Goal: Information Seeking & Learning: Learn about a topic

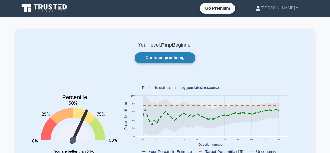
click at [181, 54] on link "Continue practicing" at bounding box center [165, 57] width 61 height 11
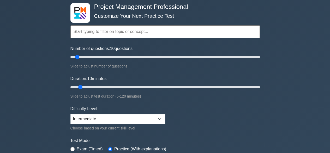
scroll to position [78, 0]
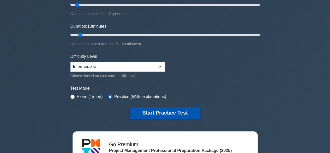
click at [164, 109] on button "Start Practice Test" at bounding box center [165, 113] width 71 height 12
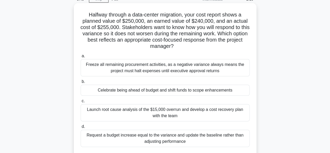
scroll to position [52, 0]
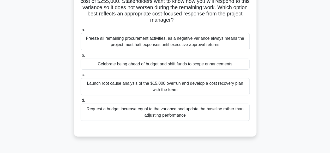
click at [132, 111] on div "Request a budget increase equal to the variance and update the baseline rather …" at bounding box center [165, 111] width 169 height 17
click at [81, 102] on input "d. Request a budget increase equal to the variance and update the baseline rath…" at bounding box center [81, 100] width 0 height 3
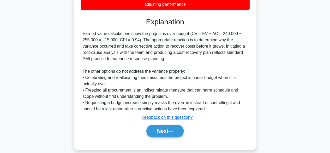
scroll to position [169, 0]
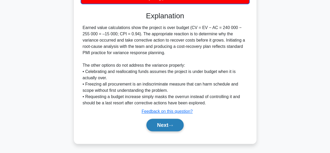
click at [163, 124] on button "Next" at bounding box center [165, 125] width 37 height 13
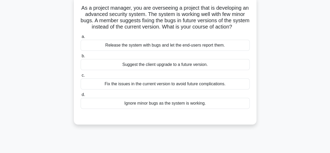
scroll to position [25, 0]
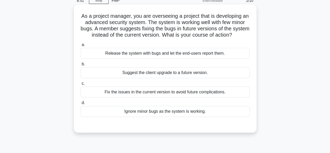
click at [103, 96] on div "Fix the issues in the current version to avoid future complications." at bounding box center [165, 91] width 169 height 11
click at [81, 85] on input "c. Fix the issues in the current version to avoid future complications." at bounding box center [81, 83] width 0 height 3
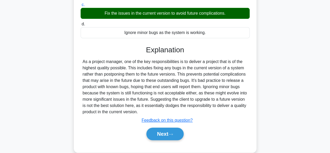
scroll to position [129, 0]
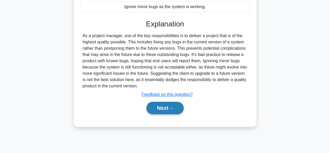
click at [150, 112] on button "Next" at bounding box center [165, 108] width 37 height 13
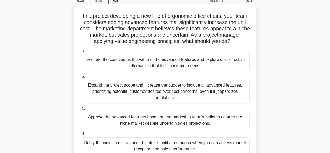
scroll to position [51, 0]
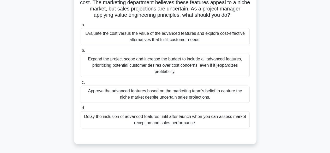
drag, startPoint x: 157, startPoint y: 37, endPoint x: 153, endPoint y: 39, distance: 4.7
click at [153, 39] on div "Evaluate the cost versus the value of the advanced features and explore cost-ef…" at bounding box center [165, 36] width 169 height 17
click at [134, 40] on div "Evaluate the cost versus the value of the advanced features and explore cost-ef…" at bounding box center [165, 36] width 169 height 17
click at [81, 27] on input "a. Evaluate the cost versus the value of the advanced features and explore cost…" at bounding box center [81, 24] width 0 height 3
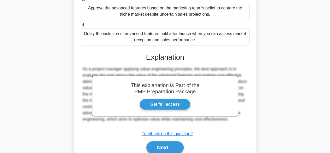
scroll to position [156, 0]
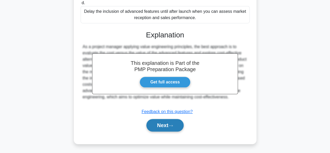
click at [166, 130] on button "Next" at bounding box center [165, 125] width 37 height 13
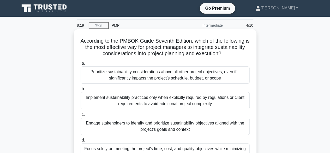
scroll to position [26, 0]
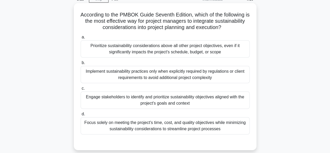
click at [190, 102] on div "Engage stakeholders to identify and prioritize sustainability objectives aligne…" at bounding box center [165, 99] width 169 height 17
click at [81, 90] on input "c. Engage stakeholders to identify and prioritize sustainability objectives ali…" at bounding box center [81, 88] width 0 height 3
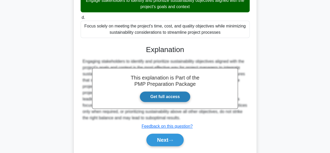
scroll to position [137, 0]
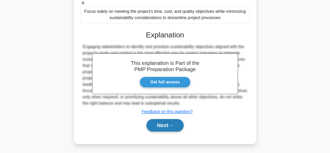
click at [177, 124] on button "Next" at bounding box center [165, 125] width 37 height 13
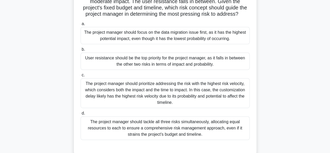
scroll to position [103, 0]
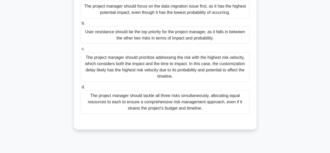
click at [177, 74] on div "The project manager should prioritize addressing the risk with the highest risk…" at bounding box center [165, 67] width 169 height 30
click at [81, 51] on input "c. The project manager should prioritize addressing the risk with the highest r…" at bounding box center [81, 48] width 0 height 3
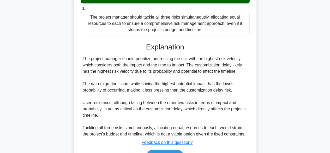
scroll to position [219, 0]
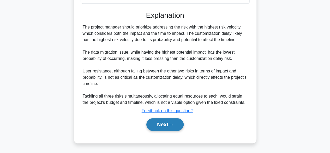
click at [162, 124] on button "Next" at bounding box center [165, 124] width 37 height 13
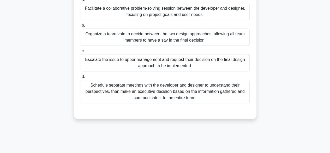
scroll to position [104, 0]
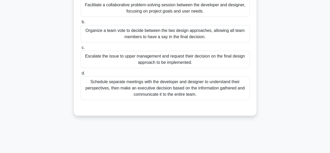
click at [174, 14] on div "Facilitate a collaborative problem-solving session between the developer and de…" at bounding box center [165, 7] width 169 height 17
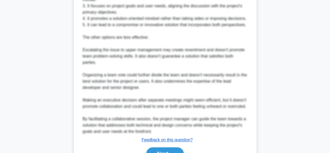
scroll to position [313, 0]
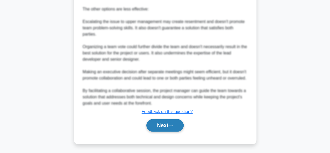
click at [177, 129] on button "Next" at bounding box center [165, 125] width 37 height 13
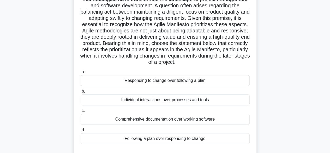
scroll to position [78, 0]
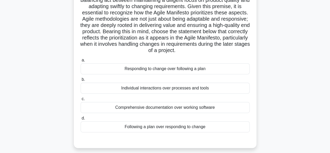
click at [179, 94] on div "Individual interactions over processes and tools" at bounding box center [165, 88] width 169 height 11
click at [81, 81] on input "b. Individual interactions over processes and tools" at bounding box center [81, 79] width 0 height 3
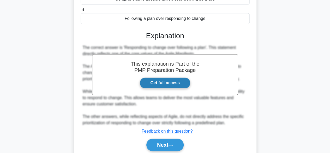
scroll to position [213, 0]
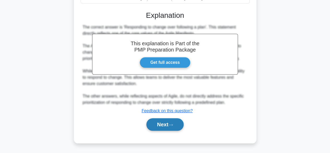
click at [170, 121] on button "Next" at bounding box center [165, 124] width 37 height 13
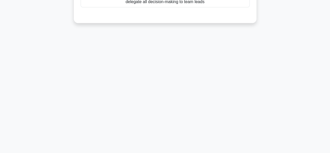
scroll to position [0, 0]
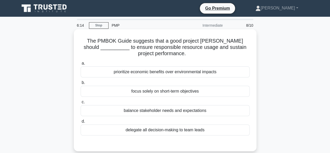
click at [208, 70] on div "prioritize economic benefits over environmental impacts" at bounding box center [165, 71] width 169 height 11
click at [81, 65] on input "a. prioritize economic benefits over environmental impacts" at bounding box center [81, 63] width 0 height 3
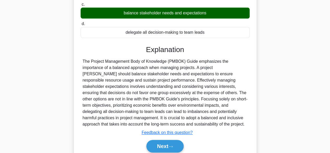
scroll to position [129, 0]
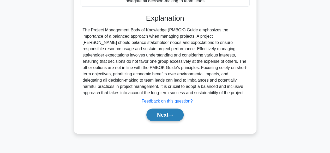
click at [179, 111] on button "Next" at bounding box center [165, 114] width 37 height 13
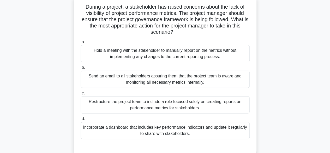
scroll to position [26, 0]
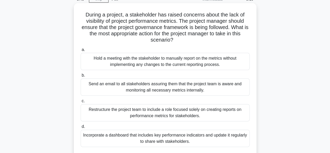
click at [139, 135] on div "Incorporate a dashboard that includes key performance indicators and update it …" at bounding box center [165, 138] width 169 height 17
click at [81, 128] on input "d. Incorporate a dashboard that includes key performance indicators and update …" at bounding box center [81, 126] width 0 height 3
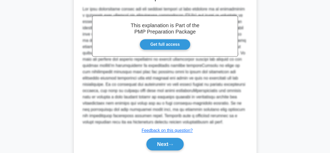
scroll to position [206, 0]
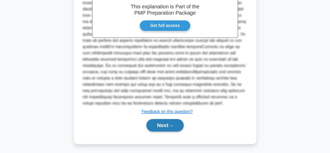
click at [167, 122] on button "Next" at bounding box center [165, 125] width 37 height 13
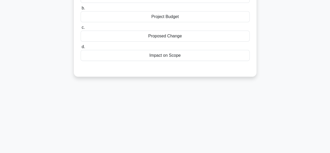
scroll to position [0, 0]
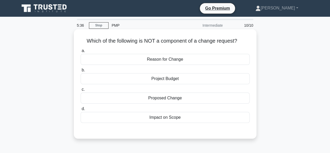
click at [184, 62] on div "Reason for Change" at bounding box center [165, 59] width 169 height 11
click at [81, 53] on input "a. Reason for Change" at bounding box center [81, 50] width 0 height 3
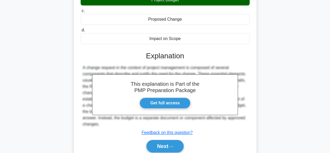
scroll to position [129, 0]
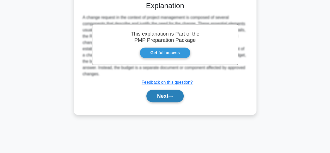
click at [177, 98] on button "Next" at bounding box center [165, 96] width 37 height 13
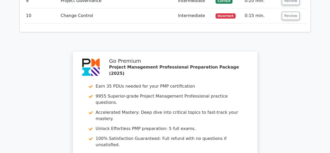
scroll to position [978, 0]
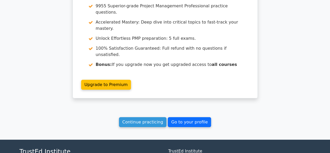
click at [189, 117] on link "Go to your profile" at bounding box center [189, 122] width 43 height 10
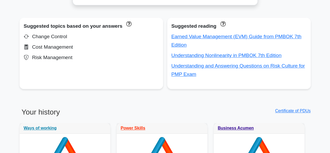
scroll to position [418, 0]
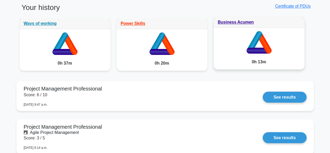
click at [263, 42] on icon at bounding box center [263, 42] width 15 height 22
click at [236, 20] on link "Business Acumen" at bounding box center [236, 22] width 36 height 4
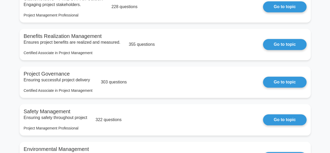
scroll to position [235, 0]
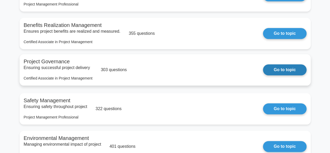
click at [280, 69] on link "Go to topic" at bounding box center [284, 69] width 43 height 11
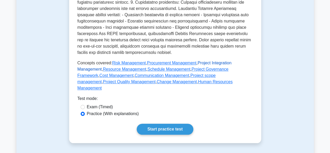
scroll to position [235, 0]
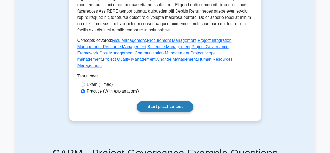
click at [165, 101] on link "Start practice test" at bounding box center [165, 106] width 57 height 11
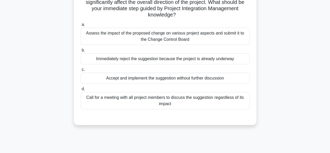
scroll to position [52, 0]
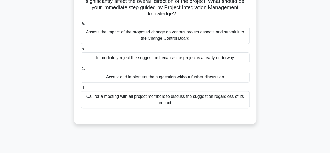
click at [164, 96] on div "Call for a meeting with all project members to discuss the suggestion regardles…" at bounding box center [165, 99] width 169 height 17
click at [81, 90] on input "d. Call for a meeting with all project members to discuss the suggestion regard…" at bounding box center [81, 87] width 0 height 3
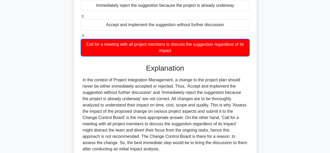
scroll to position [150, 0]
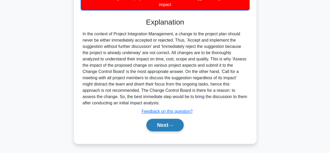
click at [171, 120] on button "Next" at bounding box center [165, 125] width 37 height 13
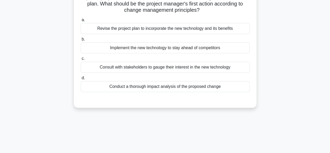
scroll to position [0, 0]
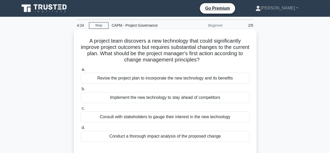
click at [152, 137] on div "Conduct a thorough impact analysis of the proposed change" at bounding box center [165, 136] width 169 height 11
click at [81, 129] on input "d. Conduct a thorough impact analysis of the proposed change" at bounding box center [81, 127] width 0 height 3
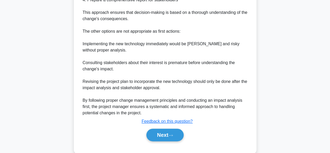
scroll to position [244, 0]
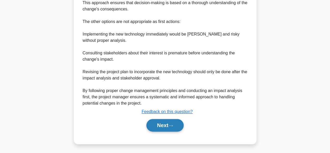
click at [160, 123] on button "Next" at bounding box center [165, 125] width 37 height 13
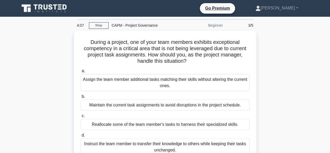
scroll to position [26, 0]
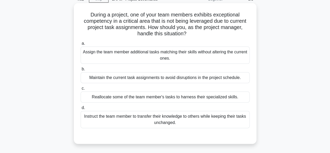
click at [175, 124] on div "Instruct the team member to transfer their knowledge to others while keeping th…" at bounding box center [165, 119] width 169 height 17
click at [81, 109] on input "d. Instruct the team member to transfer their knowledge to others while keeping…" at bounding box center [81, 107] width 0 height 3
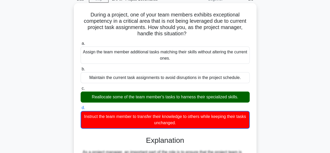
scroll to position [183, 0]
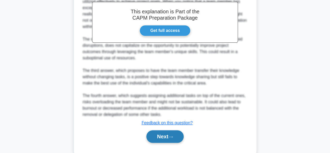
click at [178, 132] on button "Next" at bounding box center [165, 136] width 37 height 13
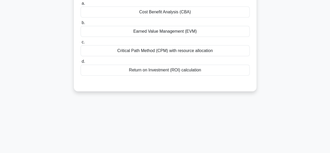
scroll to position [25, 0]
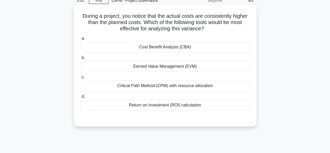
click at [178, 50] on div "Cost Benefit Analysis (CBA)" at bounding box center [165, 47] width 169 height 11
click at [81, 40] on input "a. Cost Benefit Analysis (CBA)" at bounding box center [81, 38] width 0 height 3
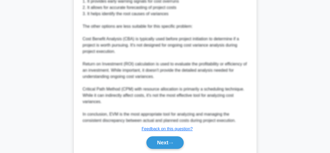
scroll to position [232, 0]
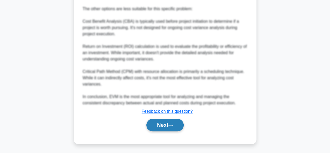
click at [178, 123] on button "Next" at bounding box center [165, 125] width 37 height 13
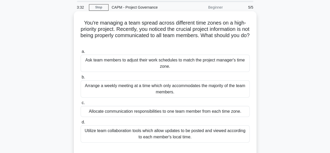
scroll to position [26, 0]
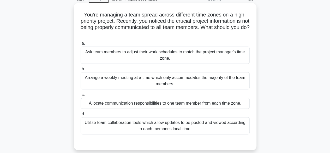
click at [196, 82] on div "Arrange a weekly meeting at a time which only accommodates the majority of the …" at bounding box center [165, 80] width 169 height 17
click at [81, 71] on input "b. Arrange a weekly meeting at a time which only accommodates the majority of t…" at bounding box center [81, 68] width 0 height 3
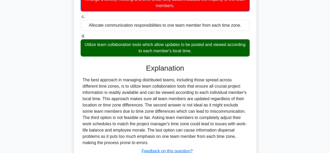
scroll to position [144, 0]
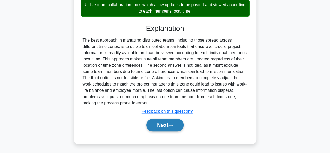
click at [179, 127] on button "Next" at bounding box center [165, 125] width 37 height 13
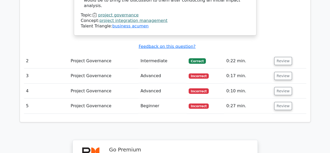
scroll to position [627, 0]
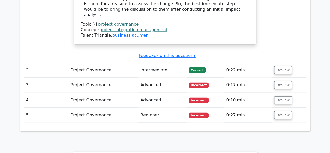
click at [171, 63] on td "Intermediate" at bounding box center [162, 70] width 48 height 15
click at [277, 66] on button "Review" at bounding box center [284, 70] width 18 height 8
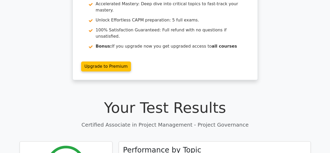
scroll to position [0, 0]
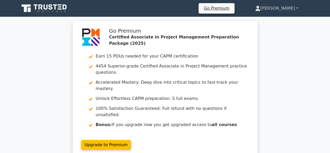
click at [281, 5] on link "[PERSON_NAME]" at bounding box center [277, 8] width 68 height 10
click at [274, 22] on link "Profile" at bounding box center [263, 20] width 41 height 8
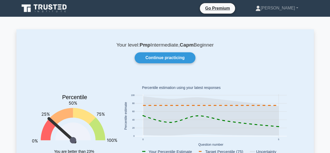
drag, startPoint x: 52, startPoint y: 121, endPoint x: 86, endPoint y: 110, distance: 36.3
click at [86, 110] on icon "Percentile You are better than 23% of all users" at bounding box center [74, 122] width 85 height 92
